Goal: Ask a question: Seek information or help from site administrators or community

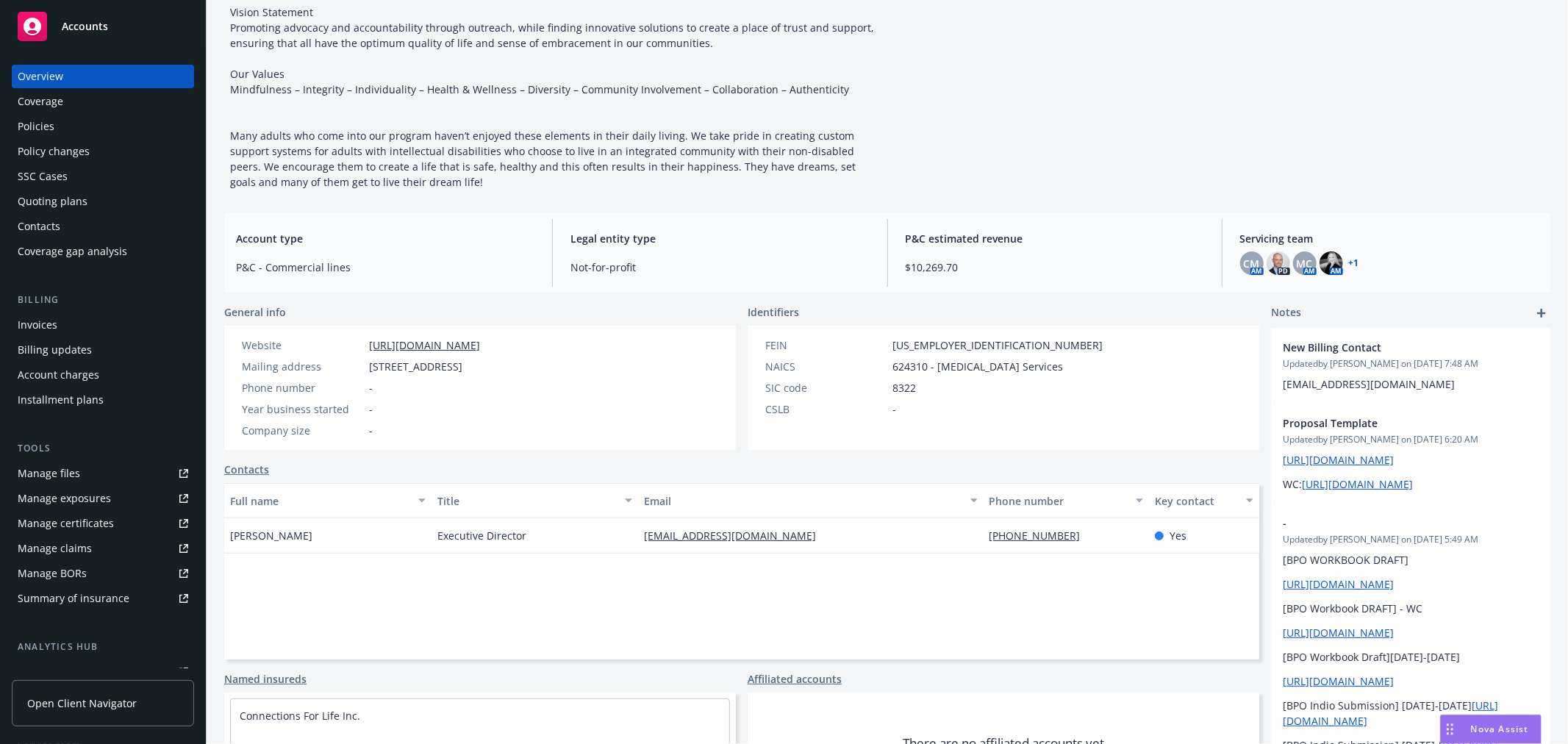
scroll to position [245, 0]
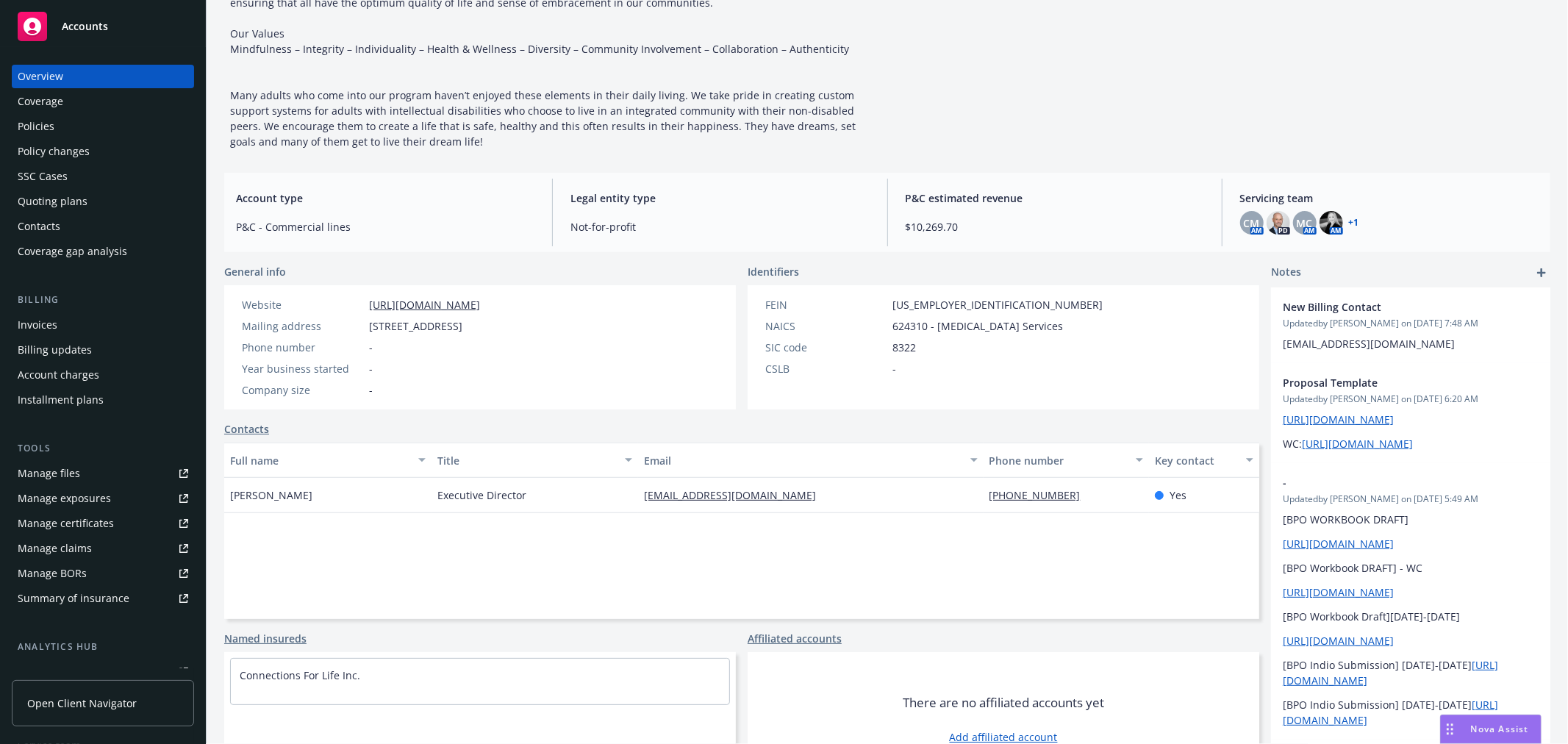
click at [252, 490] on span "[PERSON_NAME]" at bounding box center [271, 495] width 83 height 16
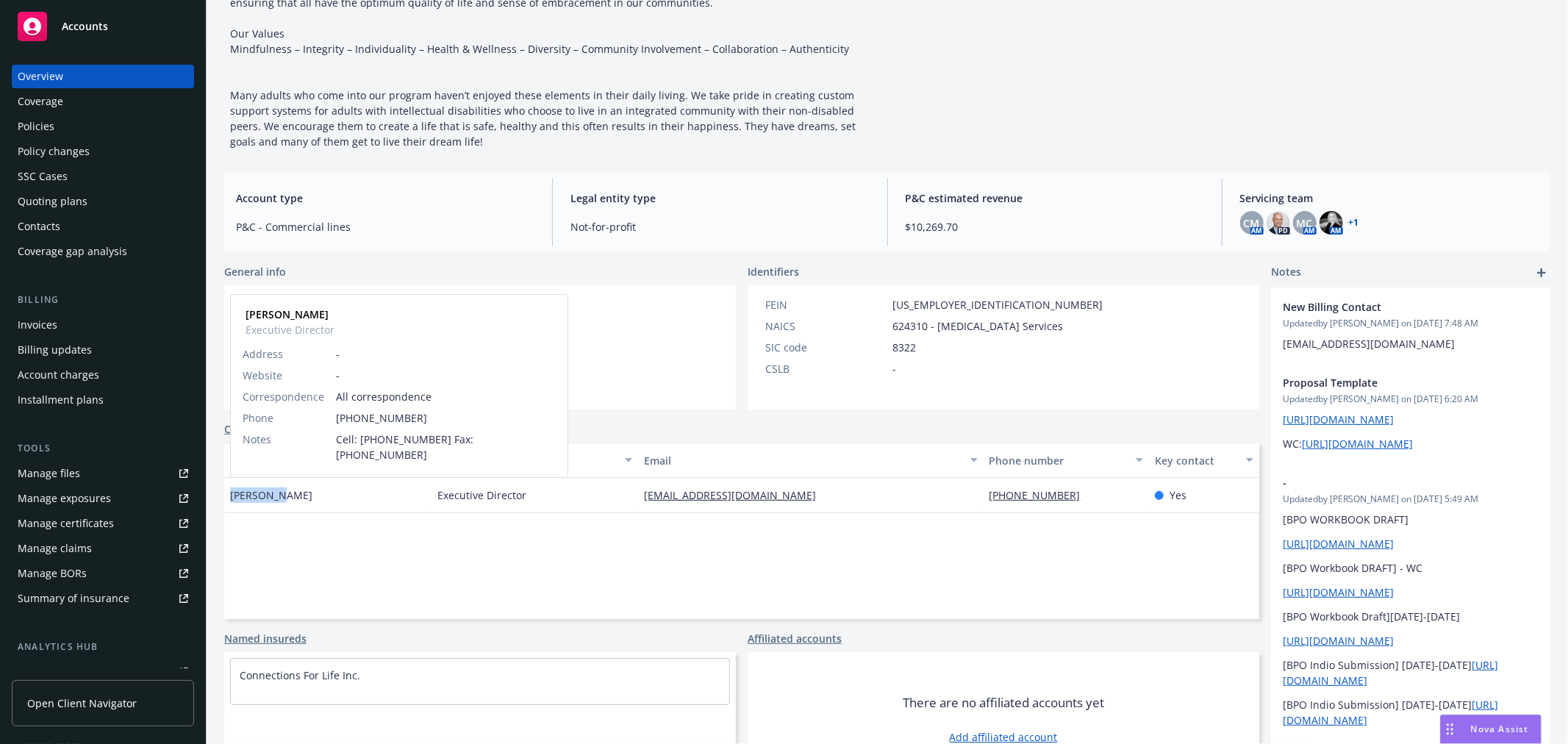
copy span "[PERSON_NAME]"
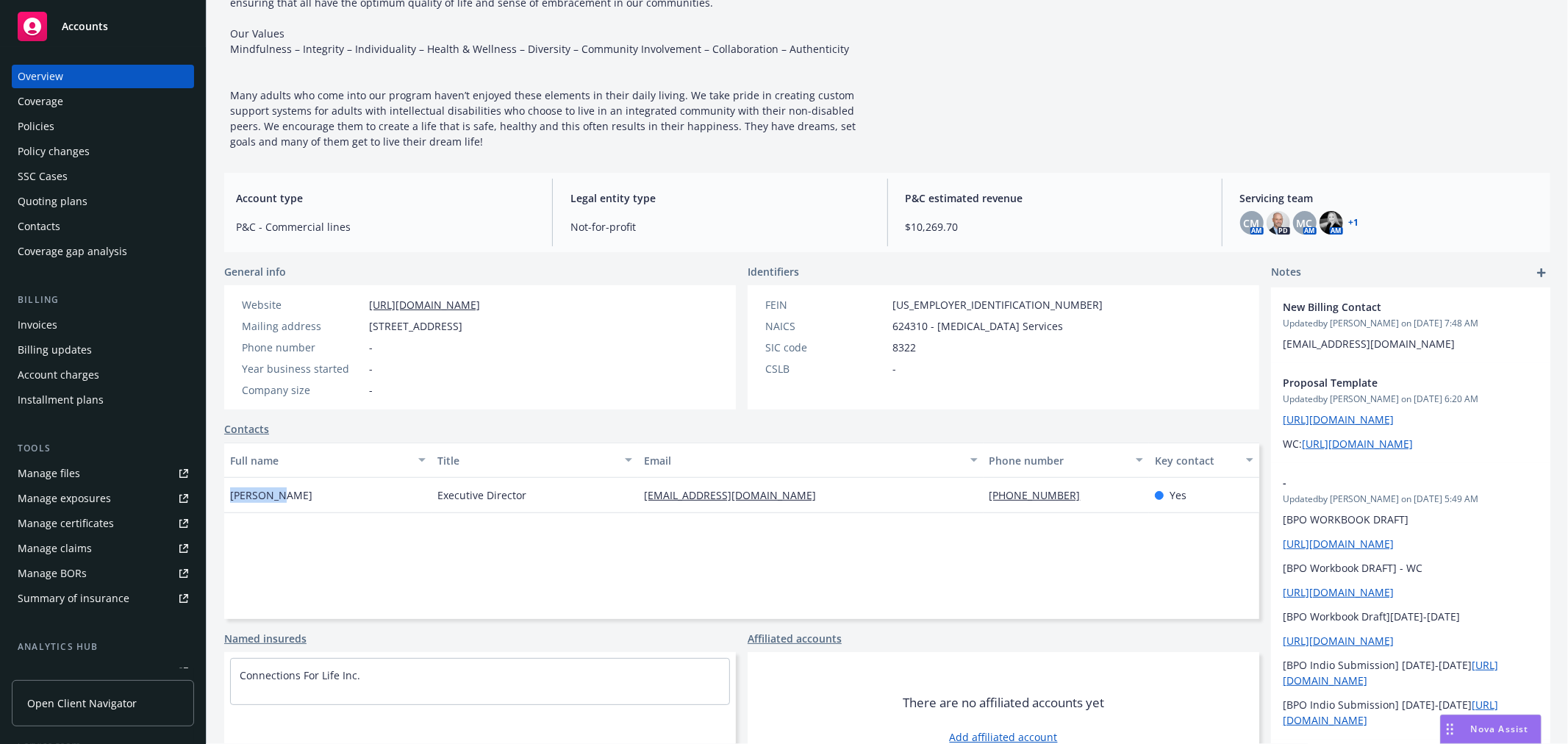
click at [1509, 739] on div "Nova Assist" at bounding box center [1490, 729] width 100 height 28
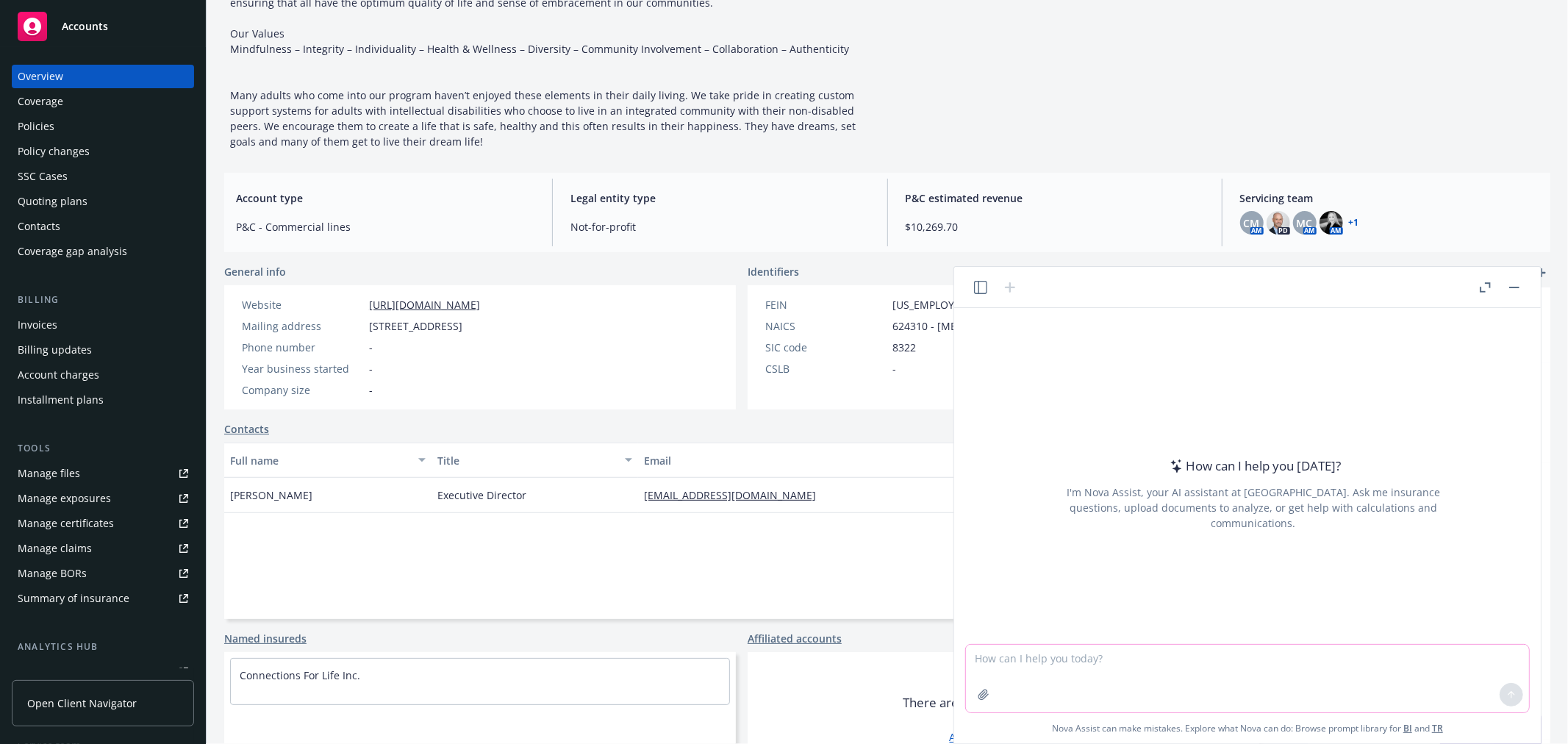
click at [1151, 655] on textarea at bounding box center [1247, 679] width 563 height 68
paste textarea "I am reaching out regarding the upcoming renewal for Workers' Compensation, eff…"
type textarea "check grammar: I am reaching out regarding the upcoming renewal for Workers' Co…"
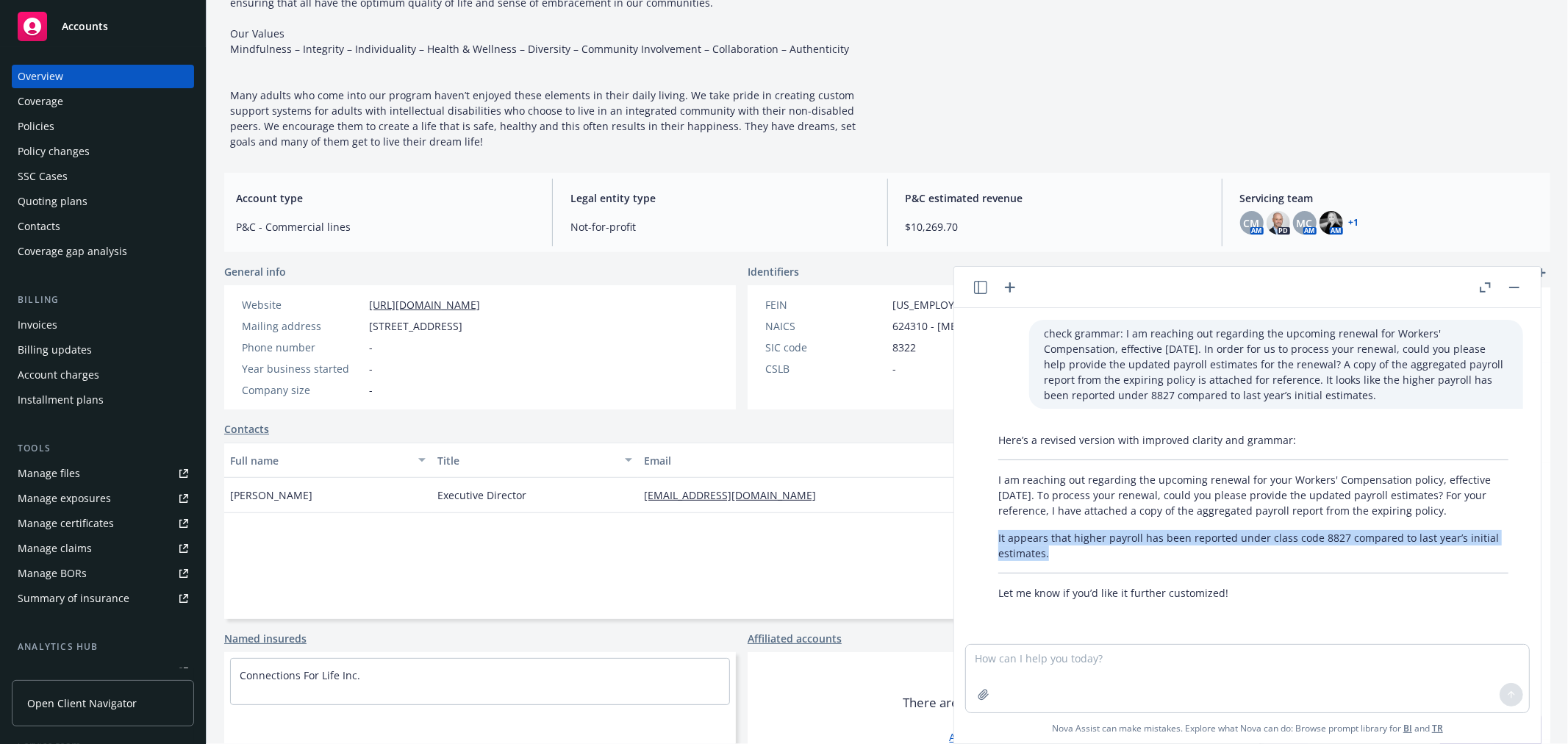
drag, startPoint x: 1047, startPoint y: 552, endPoint x: 1000, endPoint y: 539, distance: 48.8
click at [997, 539] on div "Here’s a revised version with improved clarity and grammar: I am reaching out r…" at bounding box center [1253, 516] width 539 height 180
copy p "It appears that higher payroll has been reported under class code 8827 compared…"
